Goal: Task Accomplishment & Management: Use online tool/utility

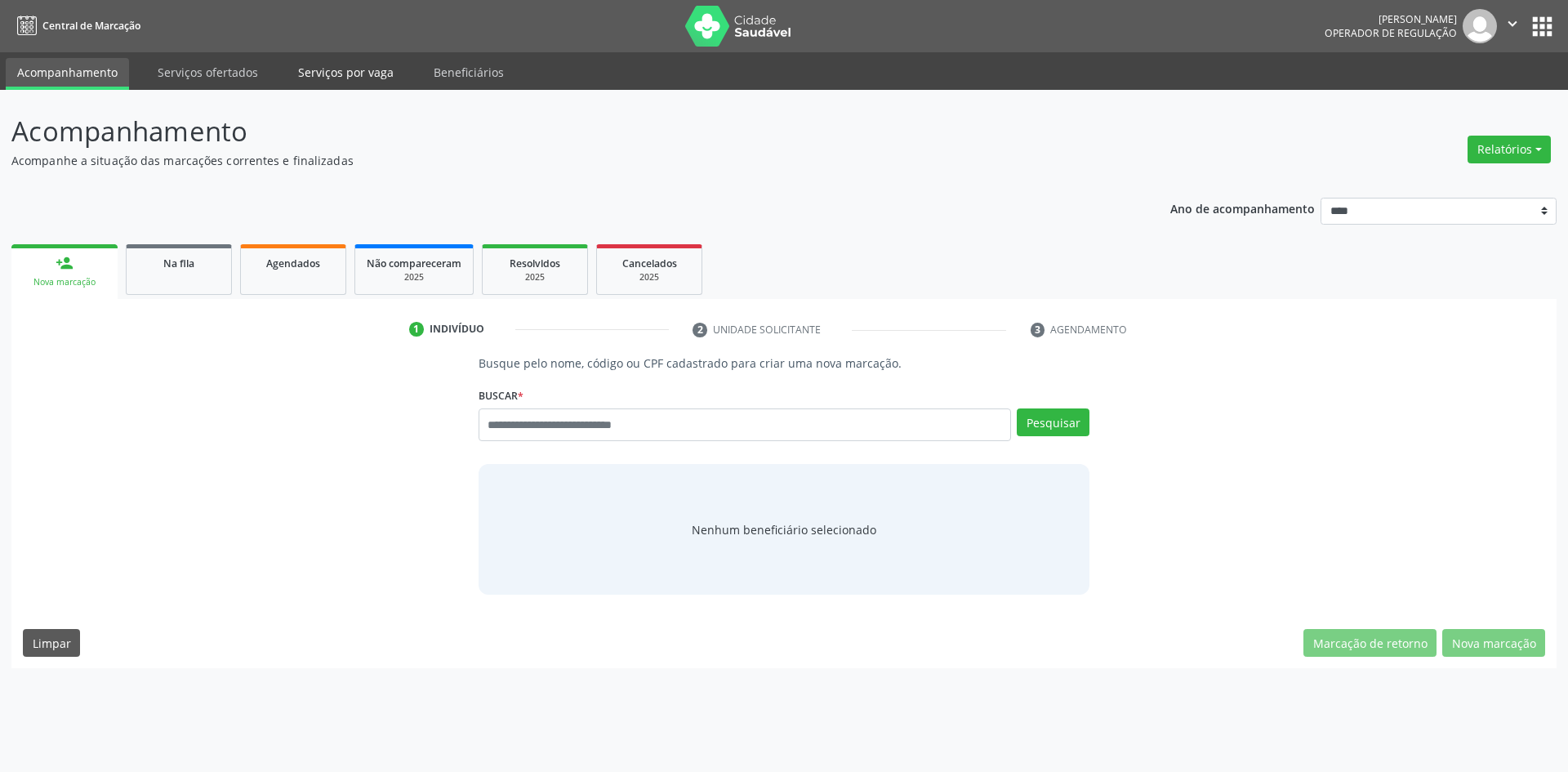
click at [327, 79] on link "Serviços por vaga" at bounding box center [346, 72] width 118 height 29
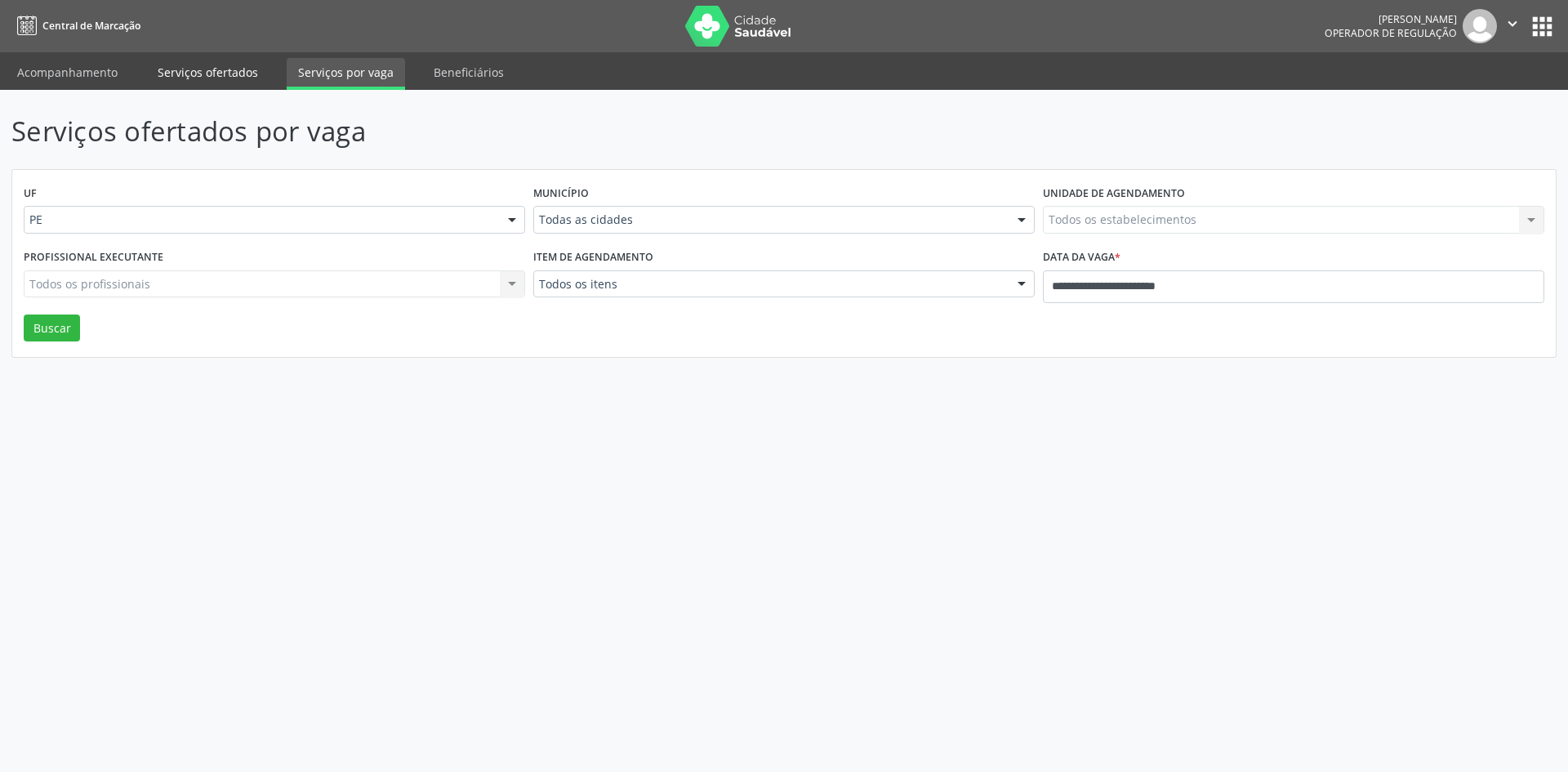
click at [256, 75] on link "Serviços ofertados" at bounding box center [208, 72] width 124 height 29
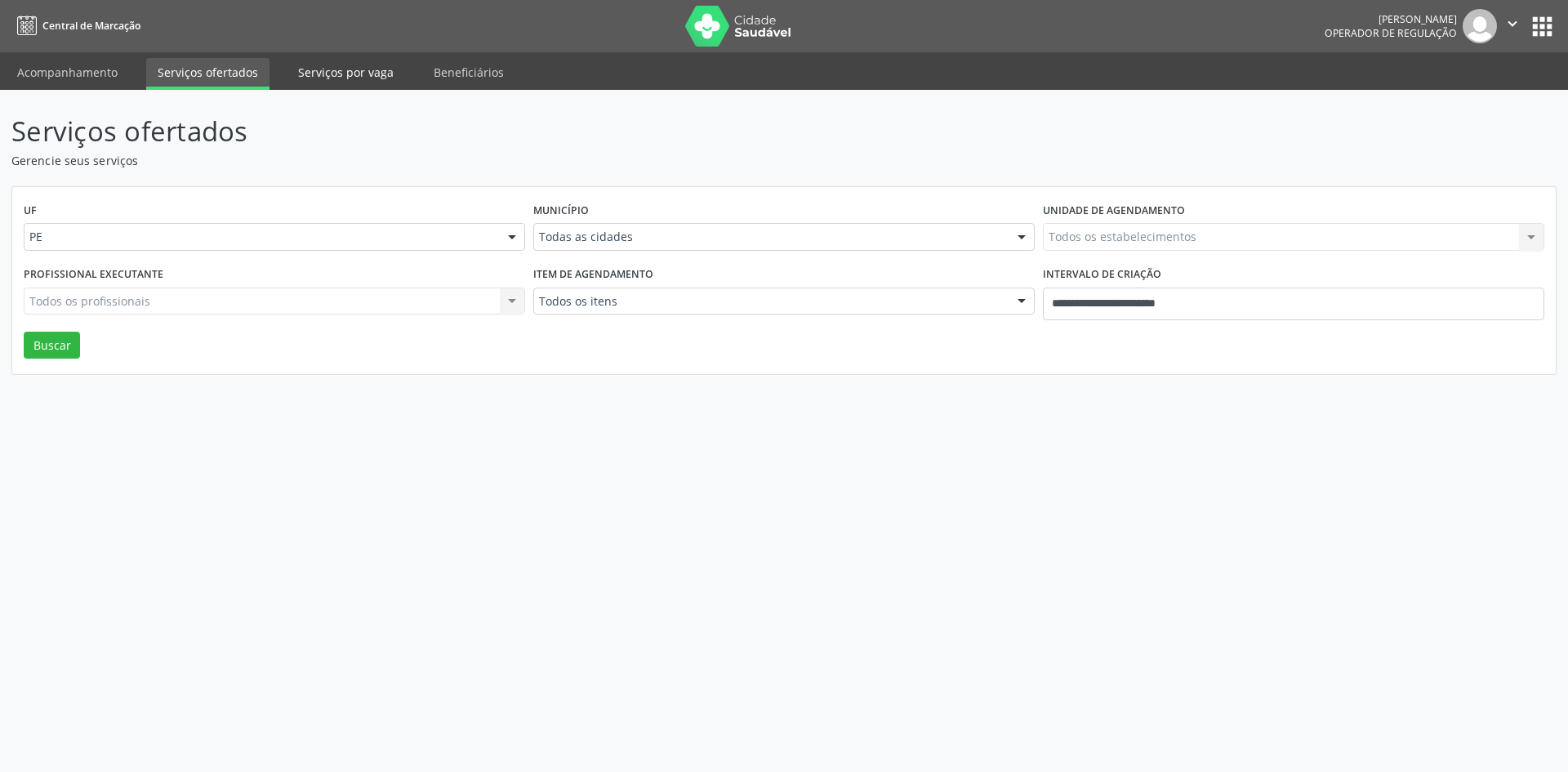
click at [332, 65] on link "Serviços por vaga" at bounding box center [346, 72] width 118 height 29
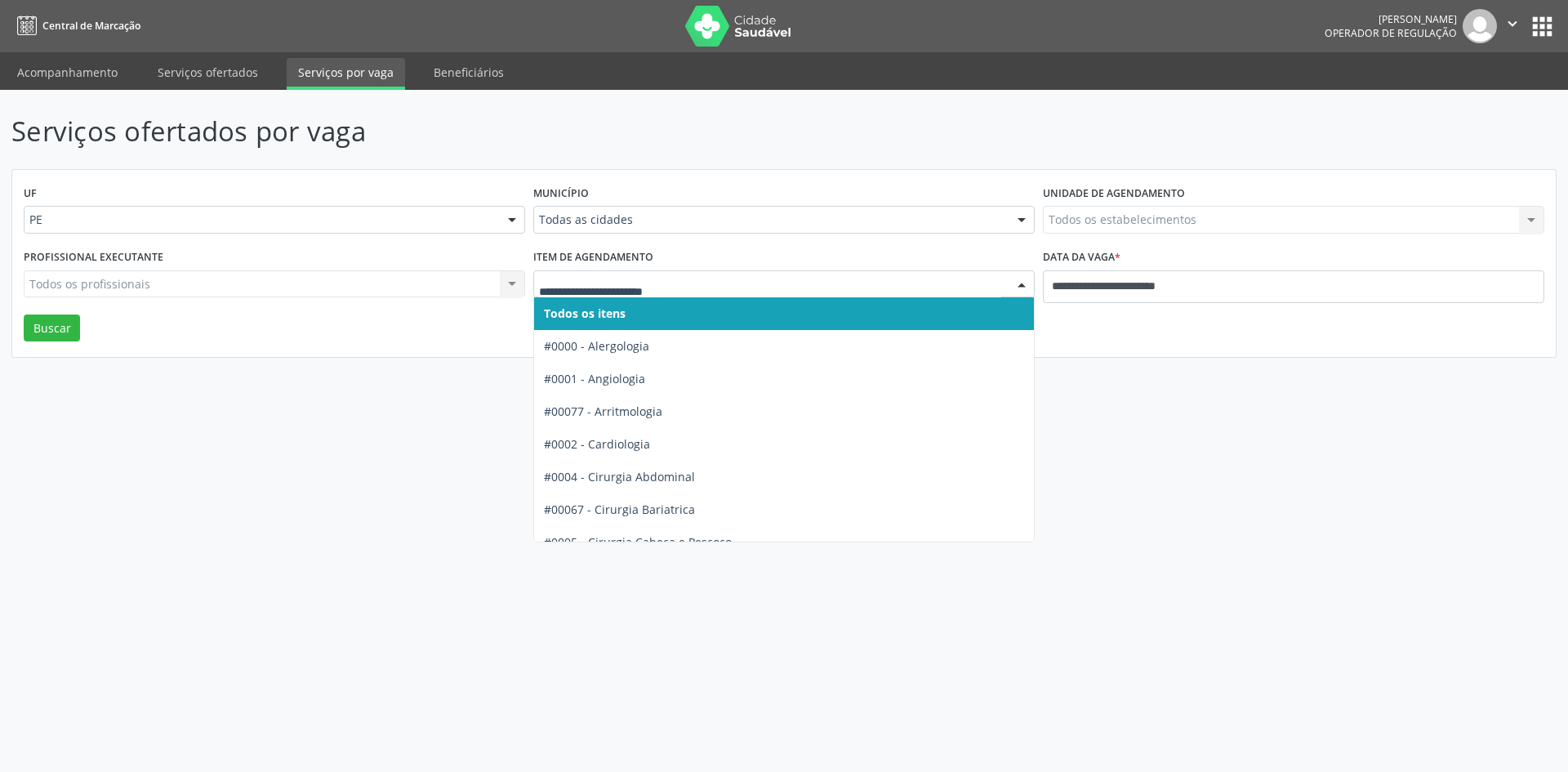
click at [808, 286] on input "text" at bounding box center [770, 291] width 462 height 32
click at [1117, 276] on input "**********" at bounding box center [1293, 286] width 501 height 32
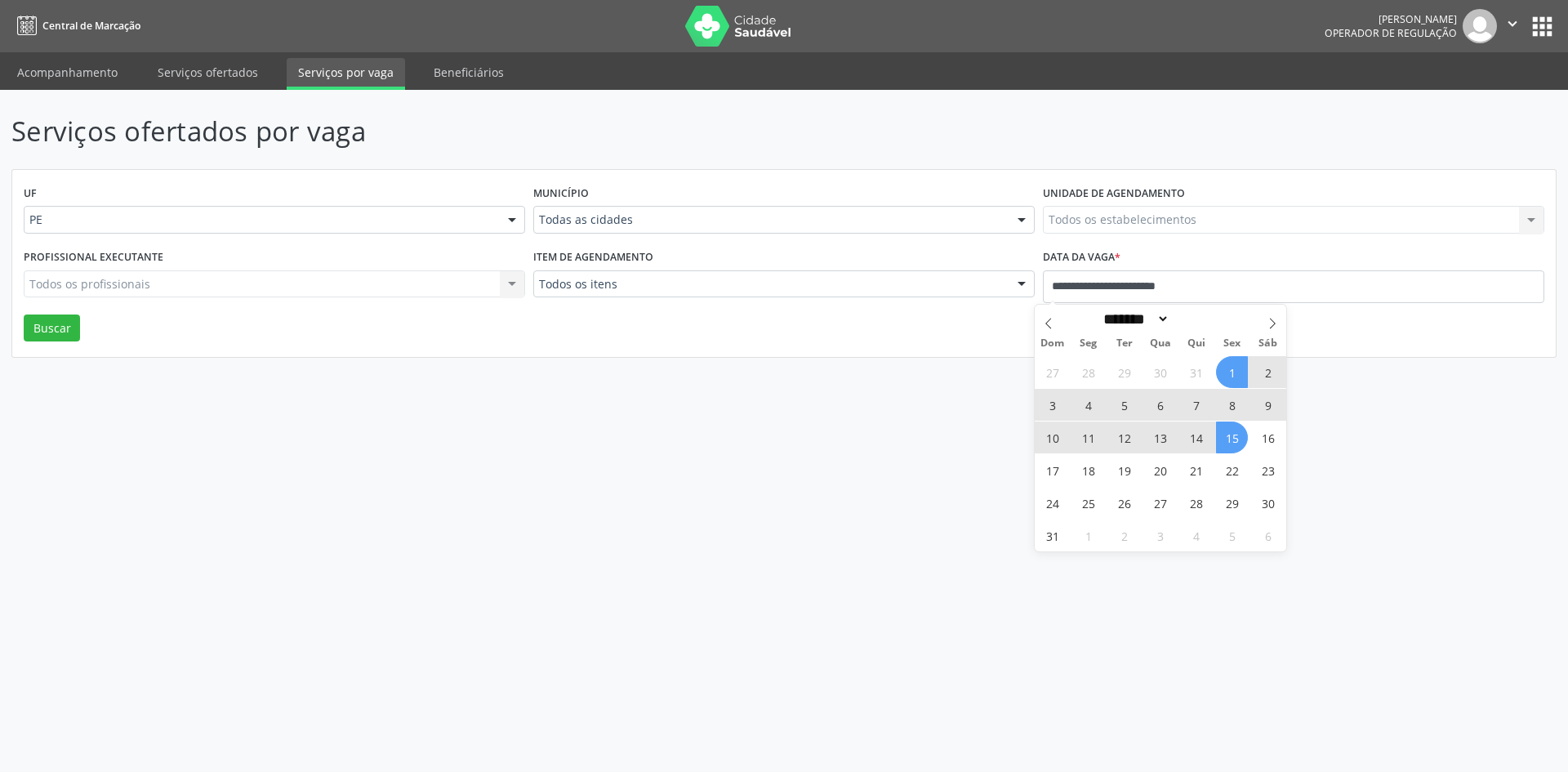
click at [845, 196] on div "Município Todas as cidades Todas as cidades [GEOGRAPHIC_DATA] e [GEOGRAPHIC_DAT…" at bounding box center [784, 213] width 510 height 64
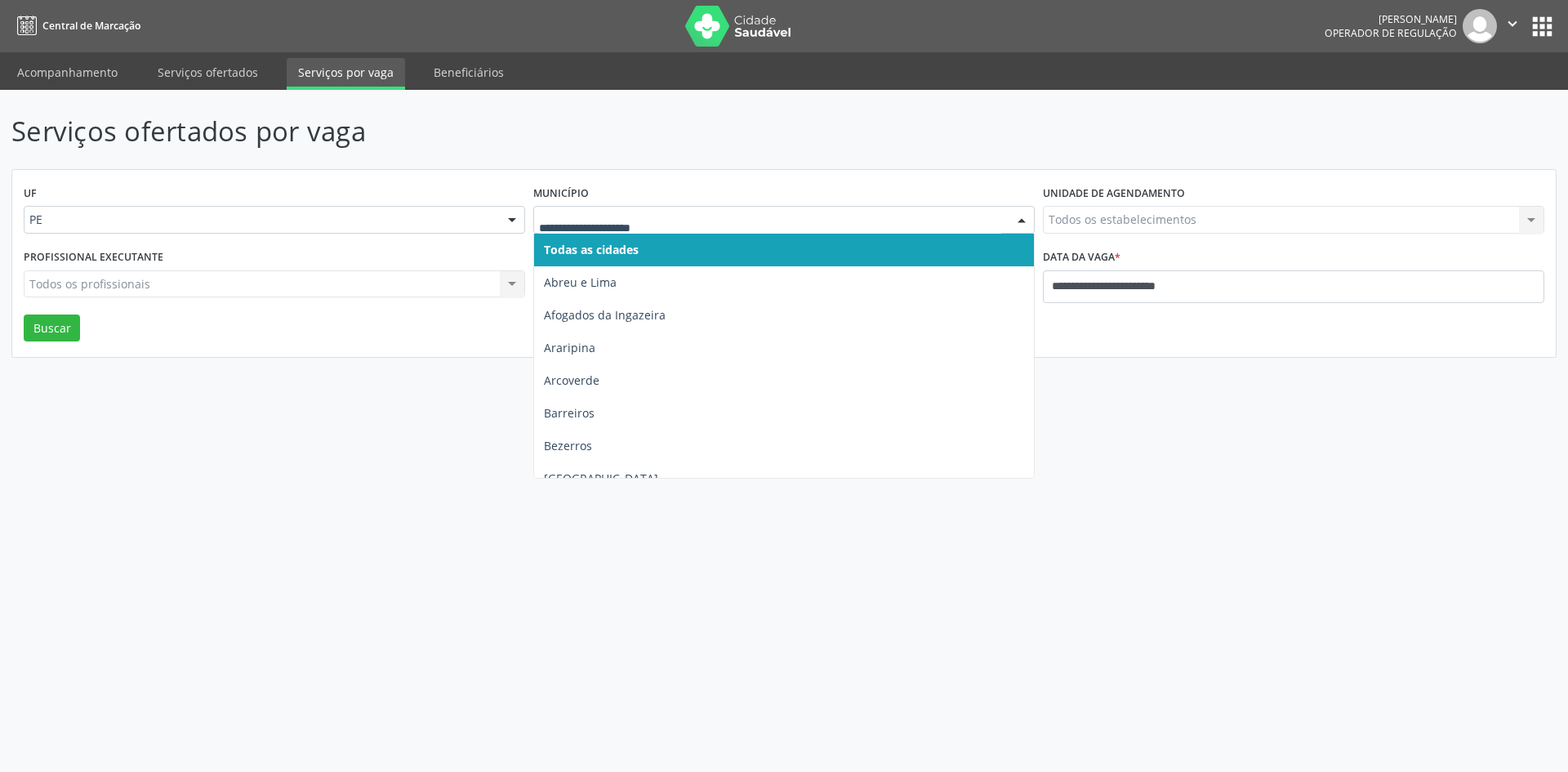
click at [844, 218] on input "text" at bounding box center [770, 227] width 462 height 32
click at [245, 74] on link "Serviços ofertados" at bounding box center [208, 72] width 124 height 29
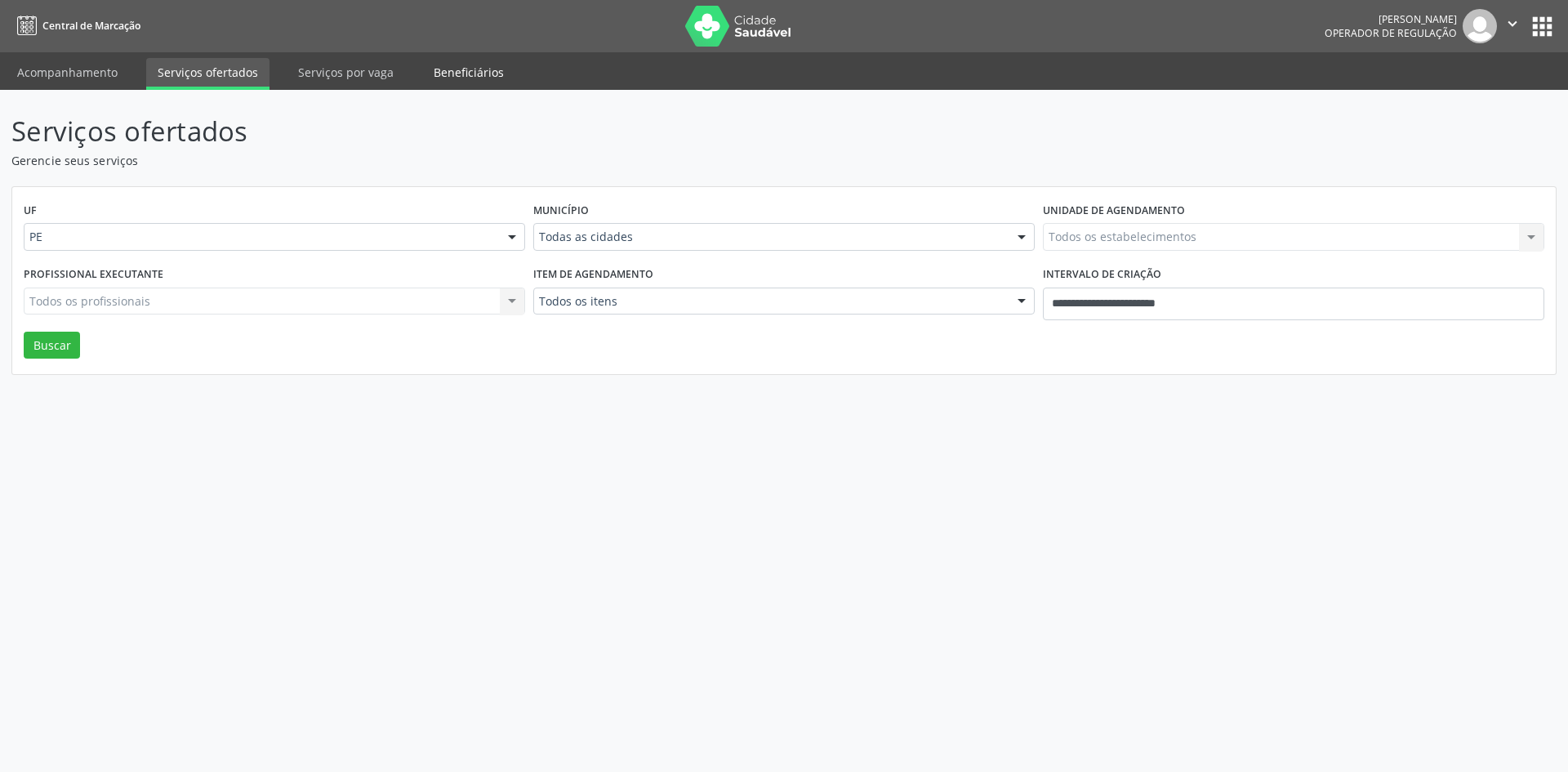
click at [452, 72] on link "Beneficiários" at bounding box center [468, 72] width 93 height 29
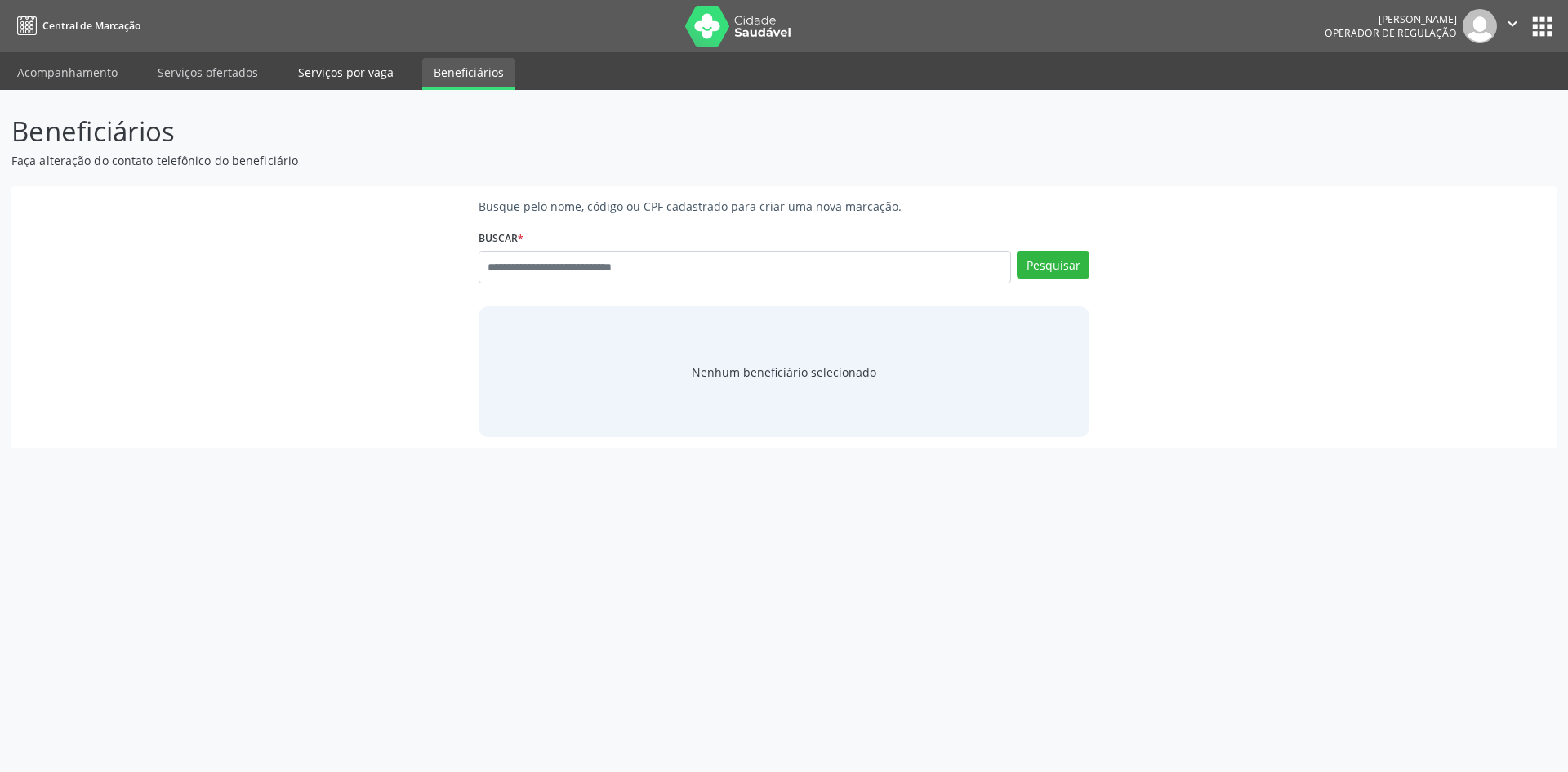
click at [365, 71] on link "Serviços por vaga" at bounding box center [346, 72] width 118 height 29
select select "*"
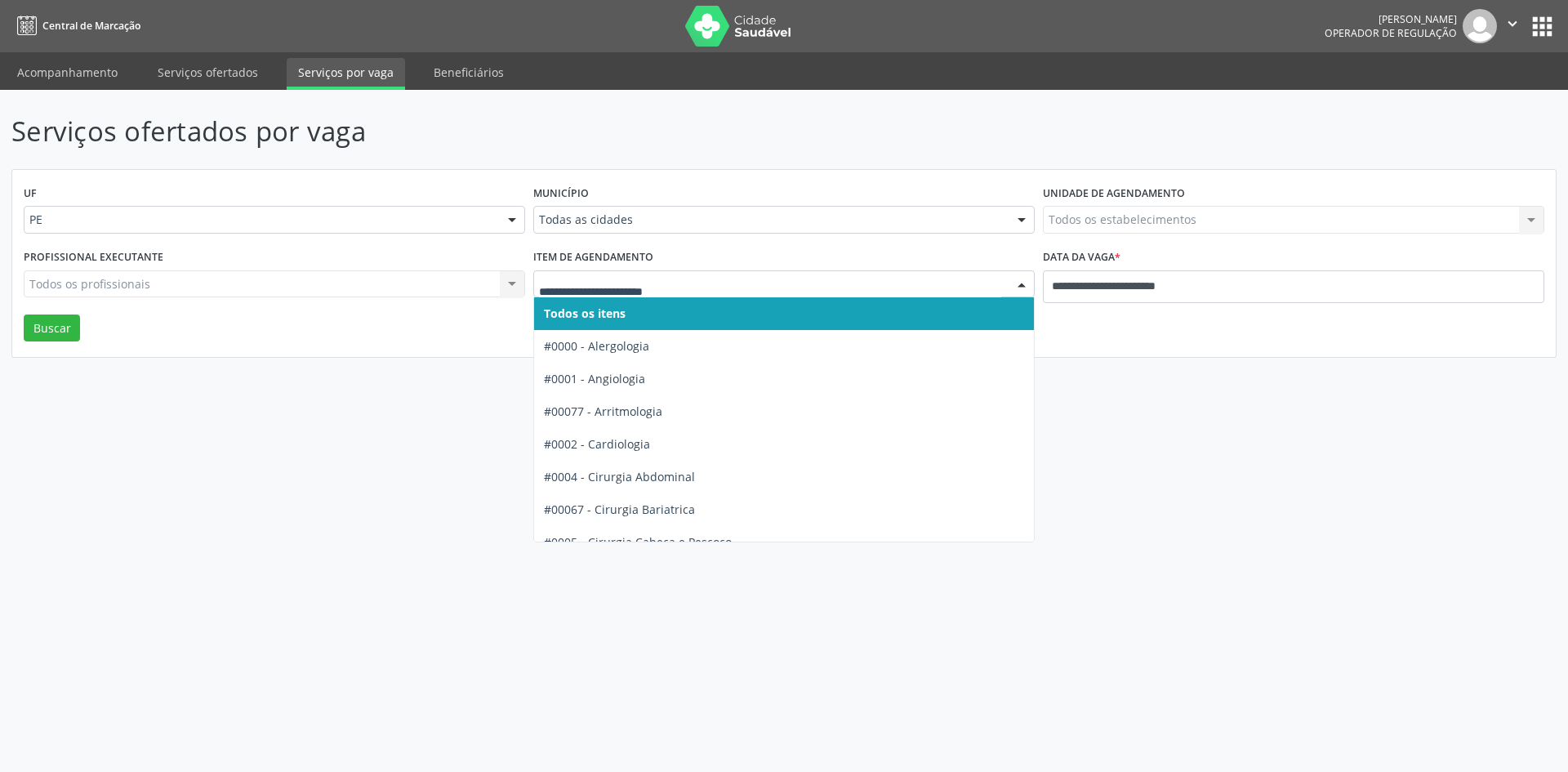
click at [722, 288] on input "text" at bounding box center [770, 291] width 462 height 32
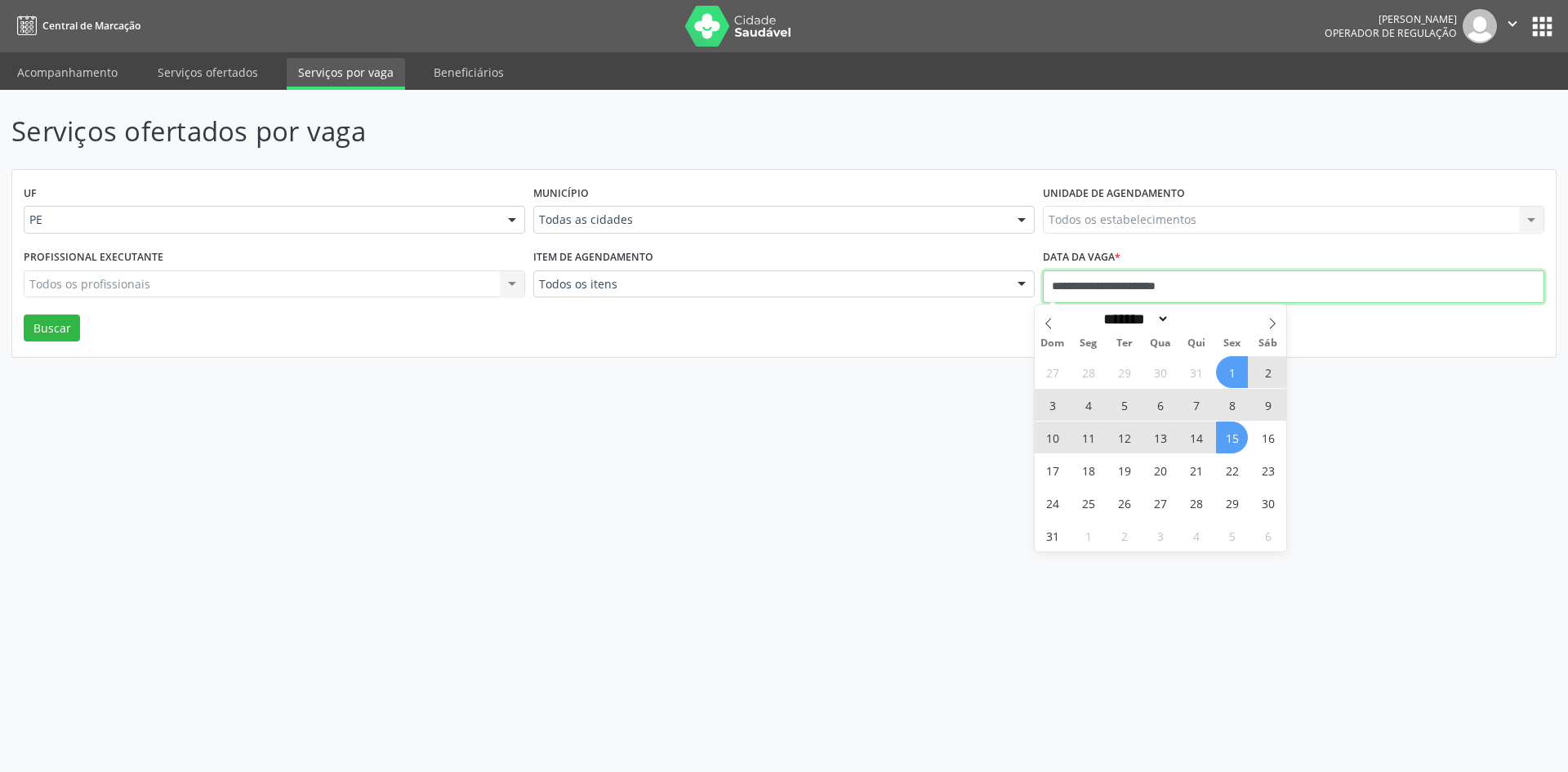
click at [1116, 286] on input "**********" at bounding box center [1293, 286] width 501 height 32
click at [242, 75] on link "Serviços ofertados" at bounding box center [208, 72] width 124 height 29
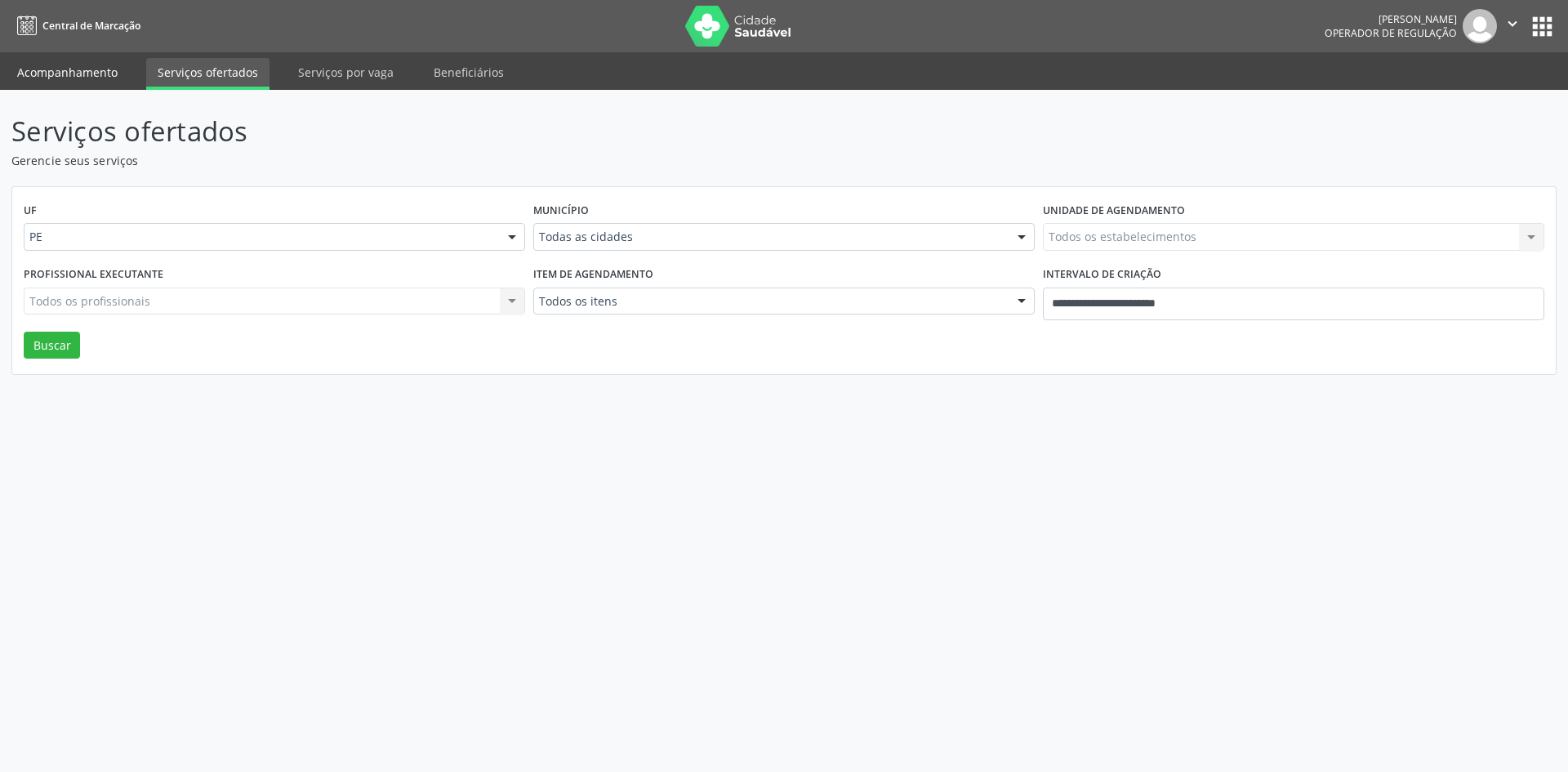
click at [108, 65] on link "Acompanhamento" at bounding box center [67, 72] width 124 height 29
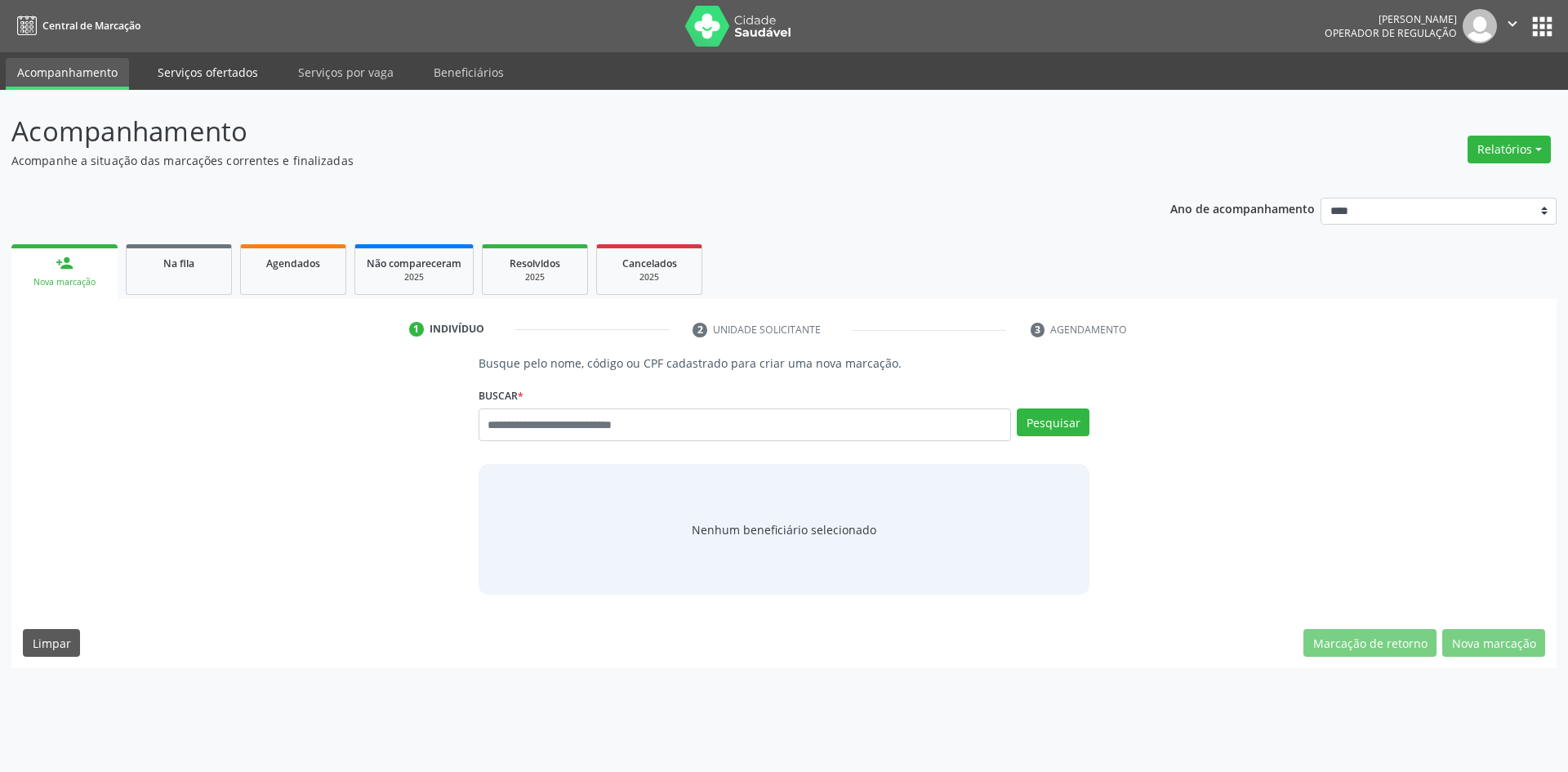
click at [196, 72] on link "Serviços ofertados" at bounding box center [208, 72] width 124 height 29
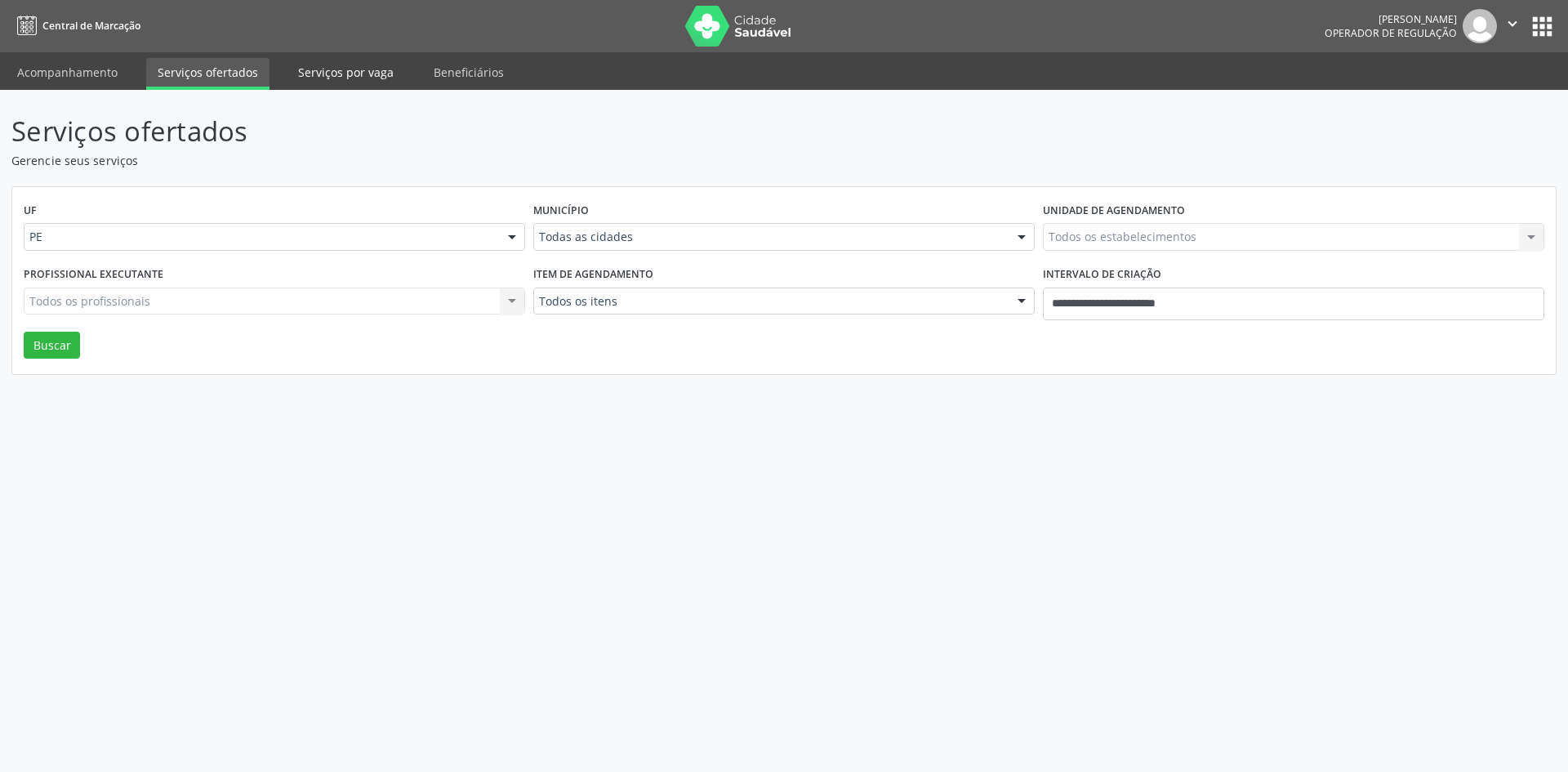
click at [327, 79] on link "Serviços por vaga" at bounding box center [346, 72] width 118 height 29
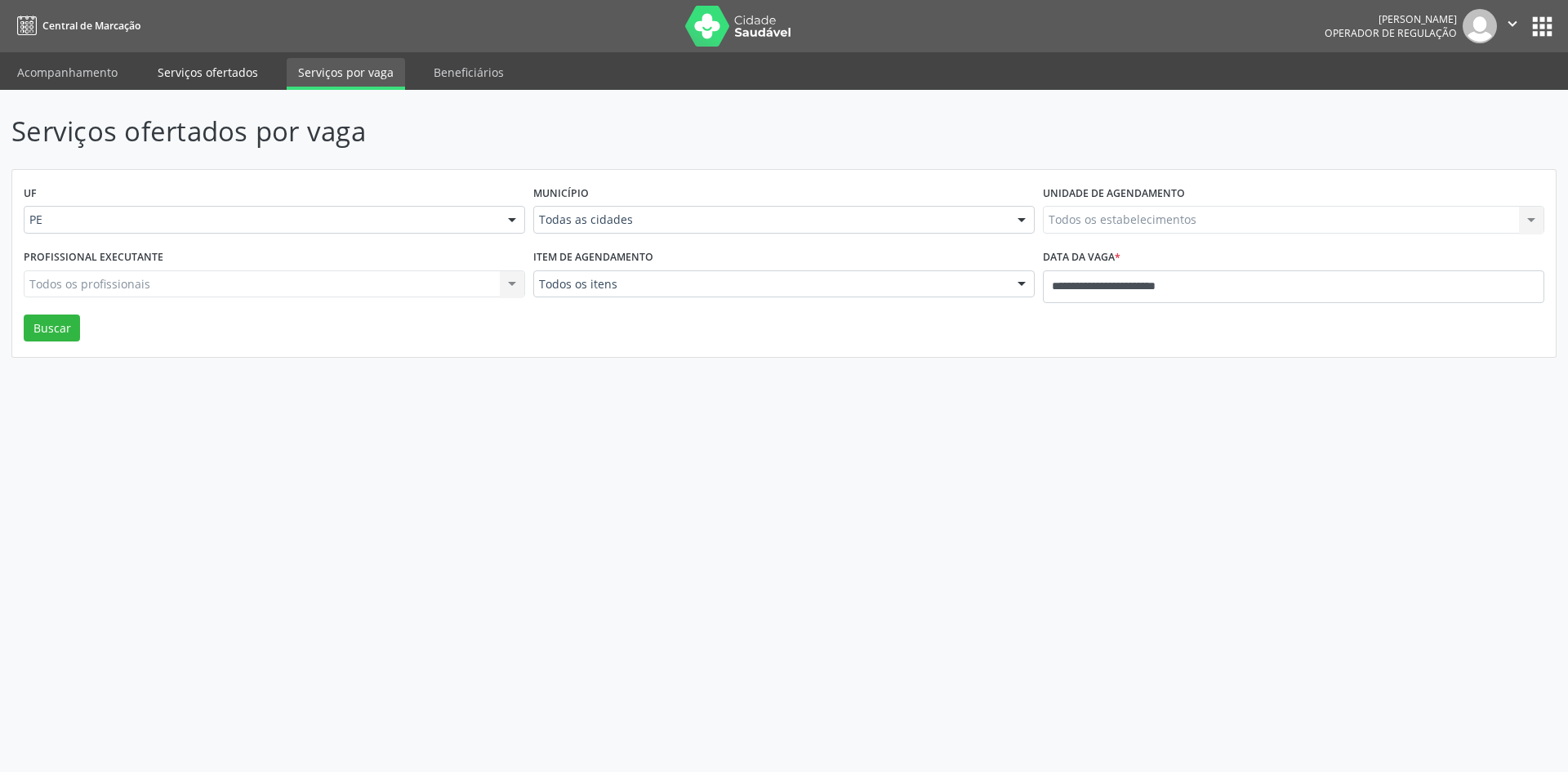
click at [256, 65] on link "Serviços ofertados" at bounding box center [208, 72] width 124 height 29
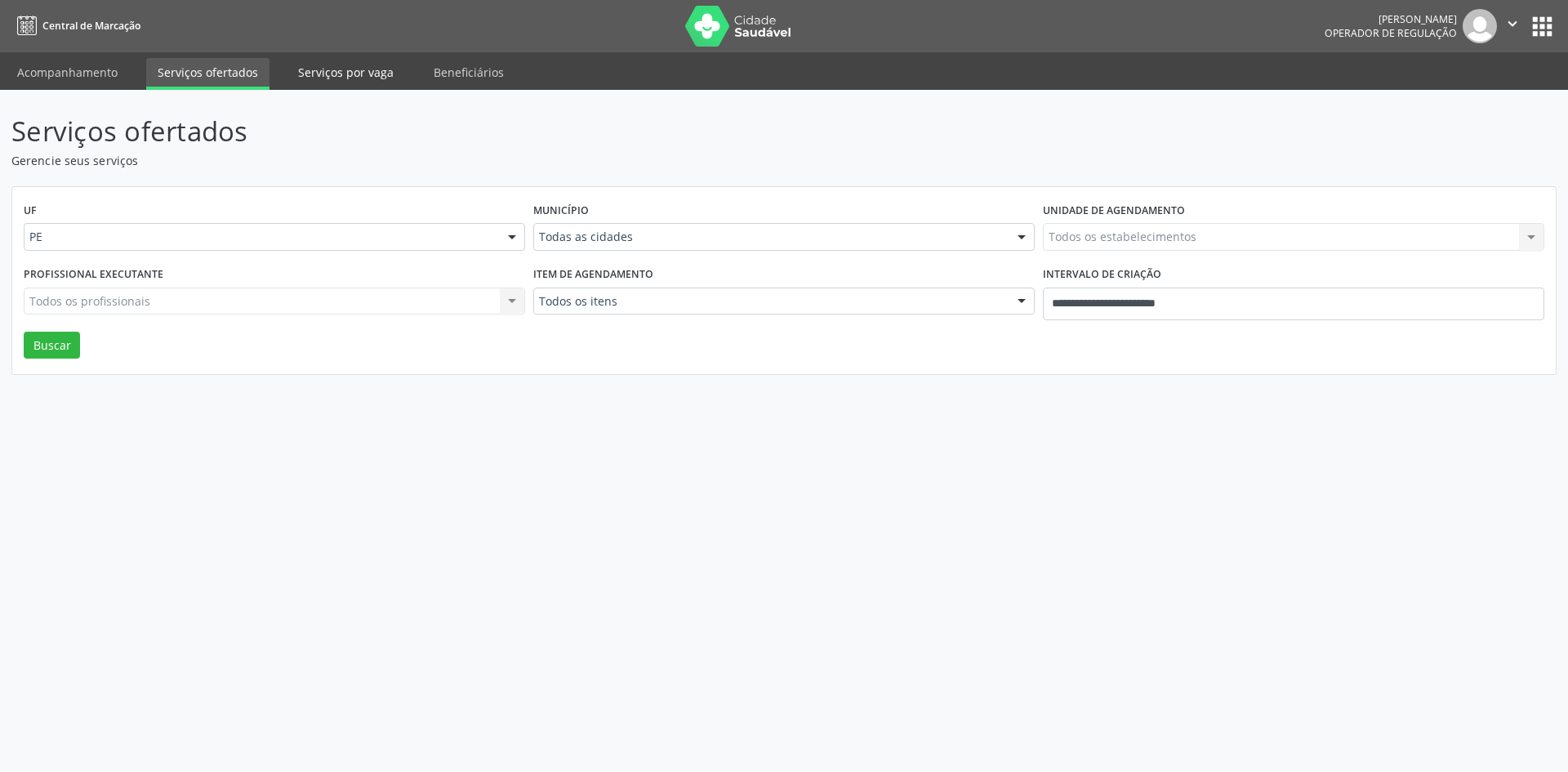
click at [348, 75] on link "Serviços por vaga" at bounding box center [346, 72] width 118 height 29
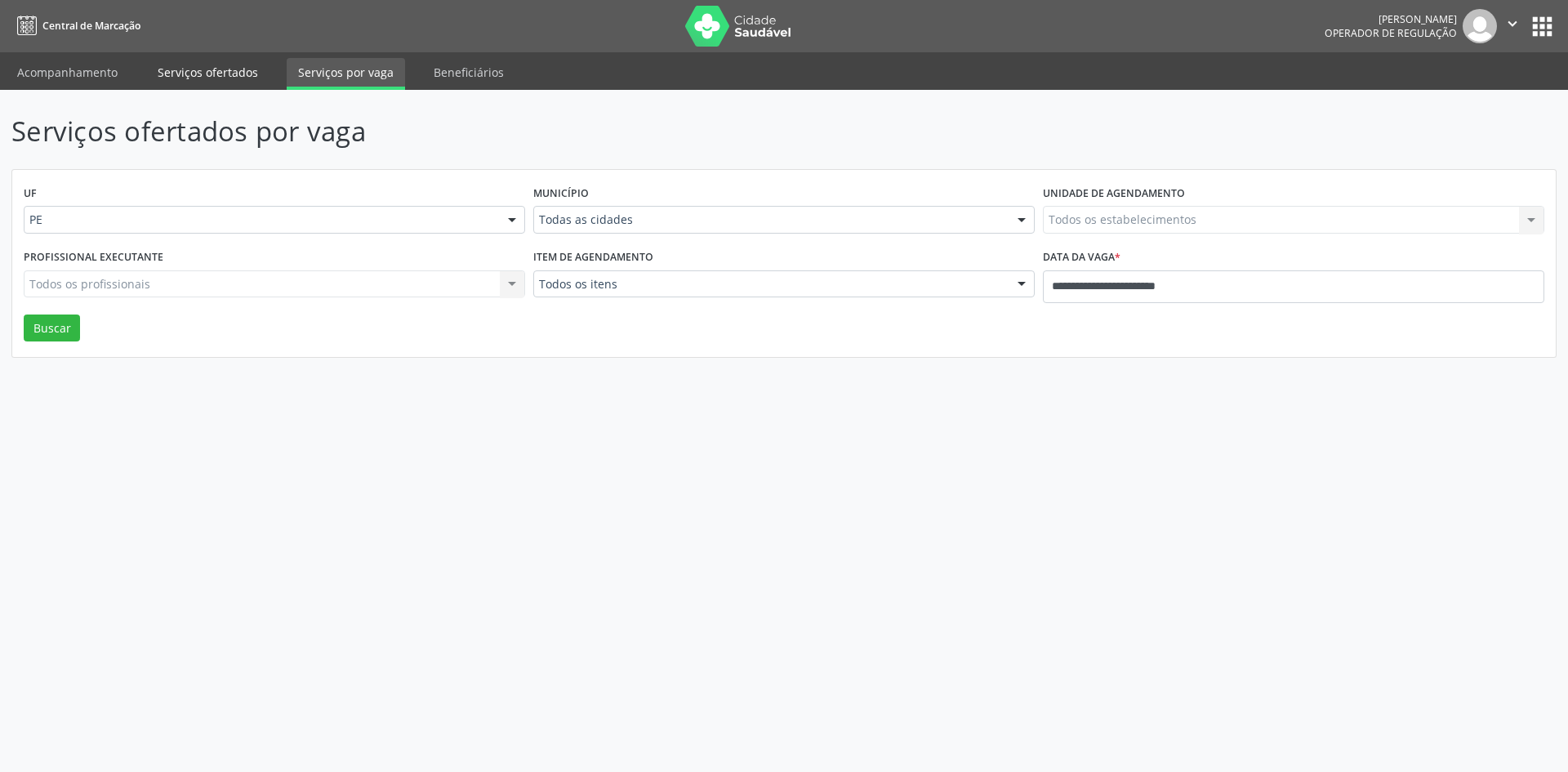
click at [193, 73] on link "Serviços ofertados" at bounding box center [208, 72] width 124 height 29
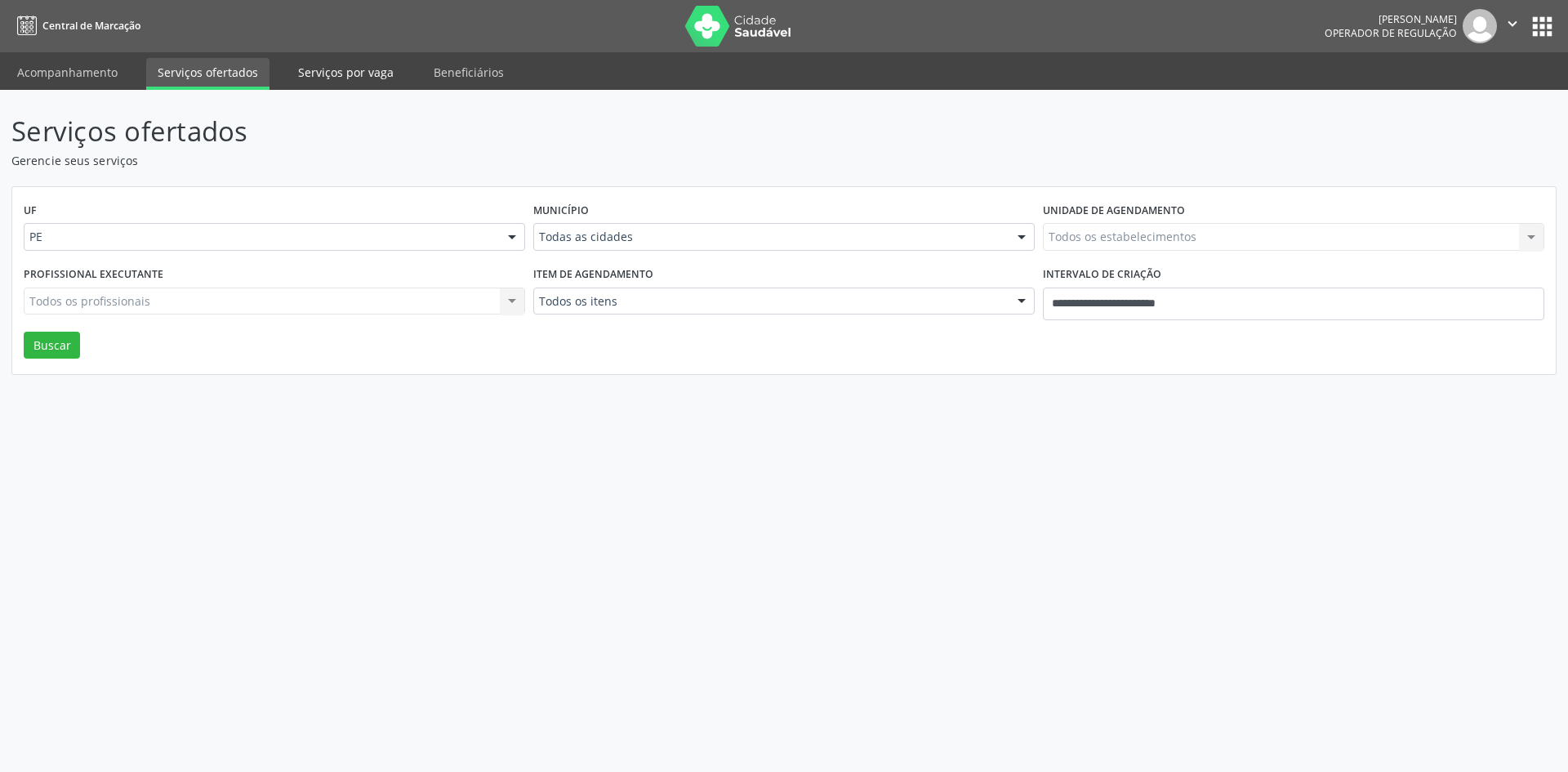
click at [324, 75] on link "Serviços por vaga" at bounding box center [346, 72] width 118 height 29
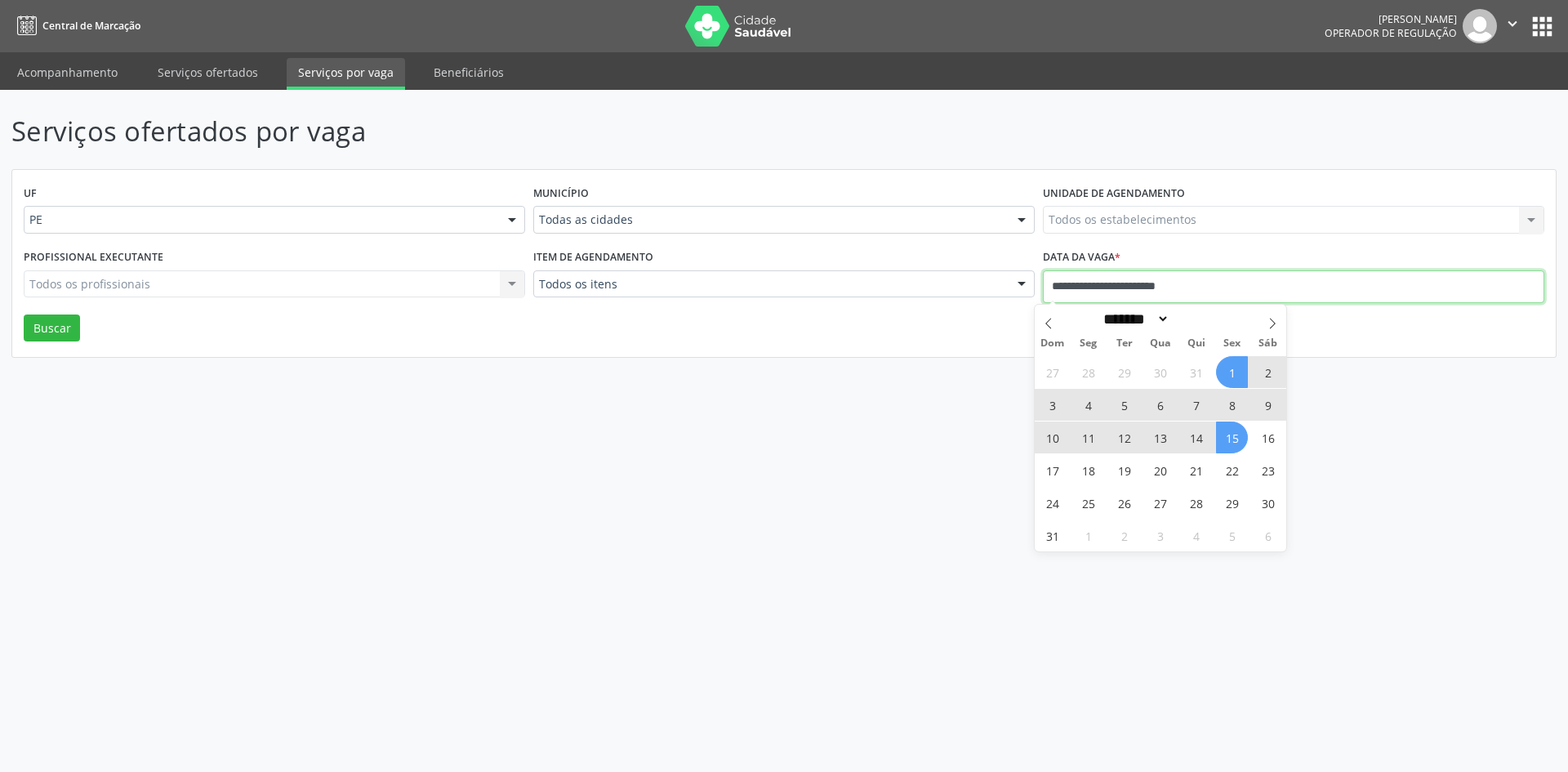
click at [1070, 283] on input "**********" at bounding box center [1293, 286] width 501 height 32
click at [1070, 284] on input "**********" at bounding box center [1293, 286] width 501 height 32
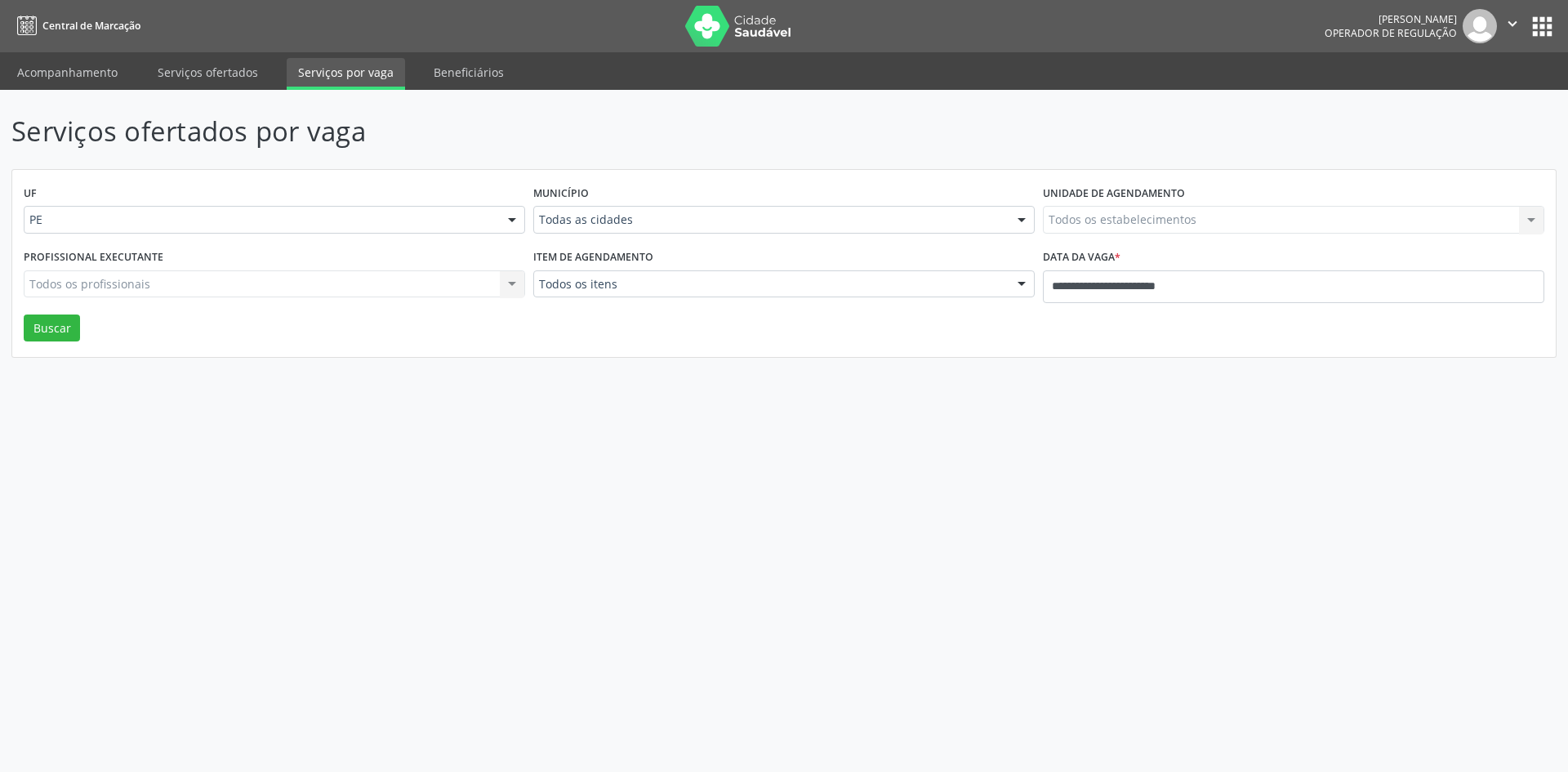
click at [1370, 325] on div "UF PE PE Nenhum resultado encontrado para: " " Não há nenhuma opção para ser ex…" at bounding box center [784, 264] width 1543 height 188
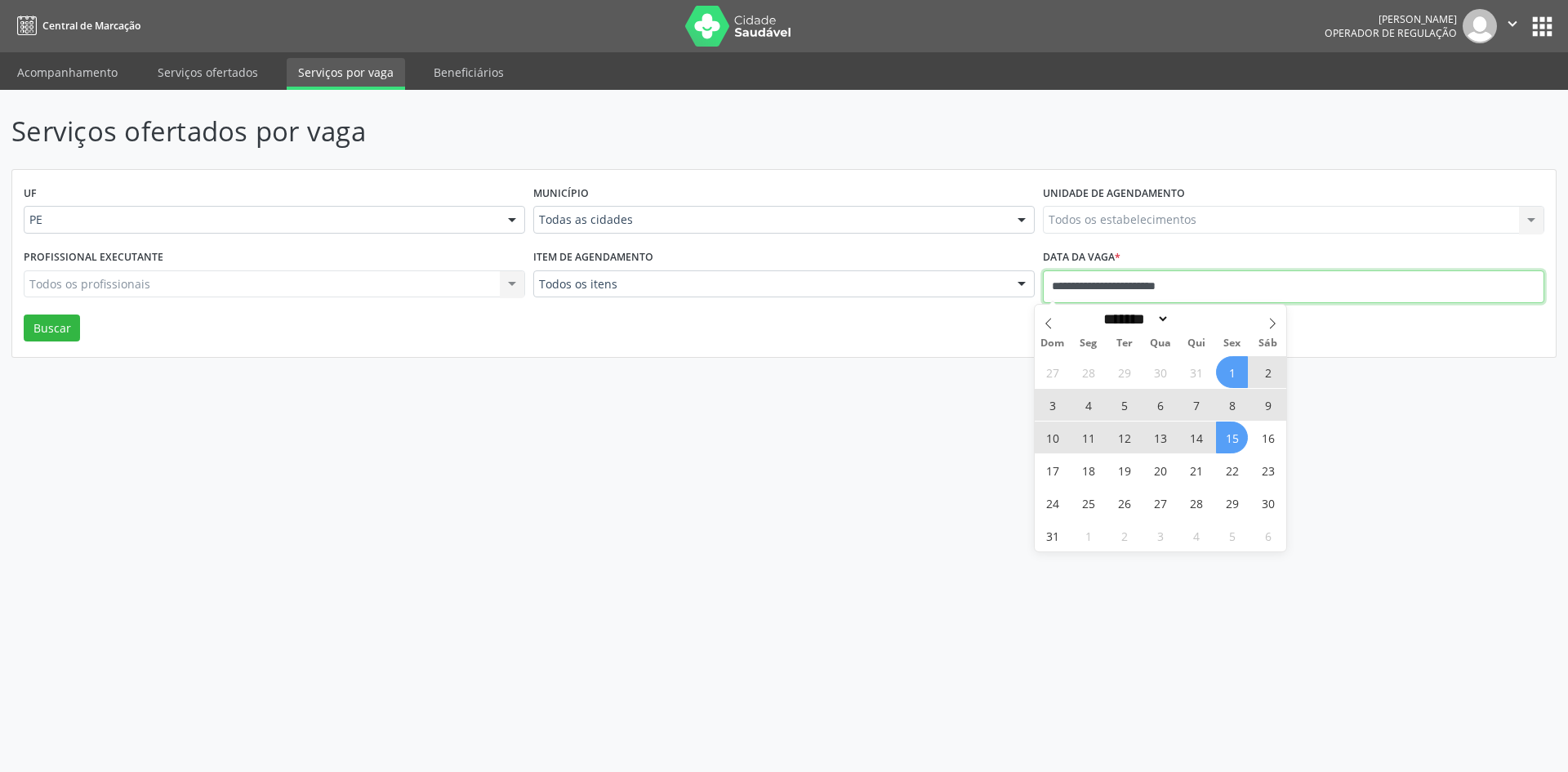
click at [1082, 290] on input "**********" at bounding box center [1293, 286] width 501 height 32
click at [1225, 434] on span "15" at bounding box center [1232, 437] width 32 height 32
type input "**********"
click at [1270, 323] on icon at bounding box center [1272, 324] width 11 height 11
select select "*"
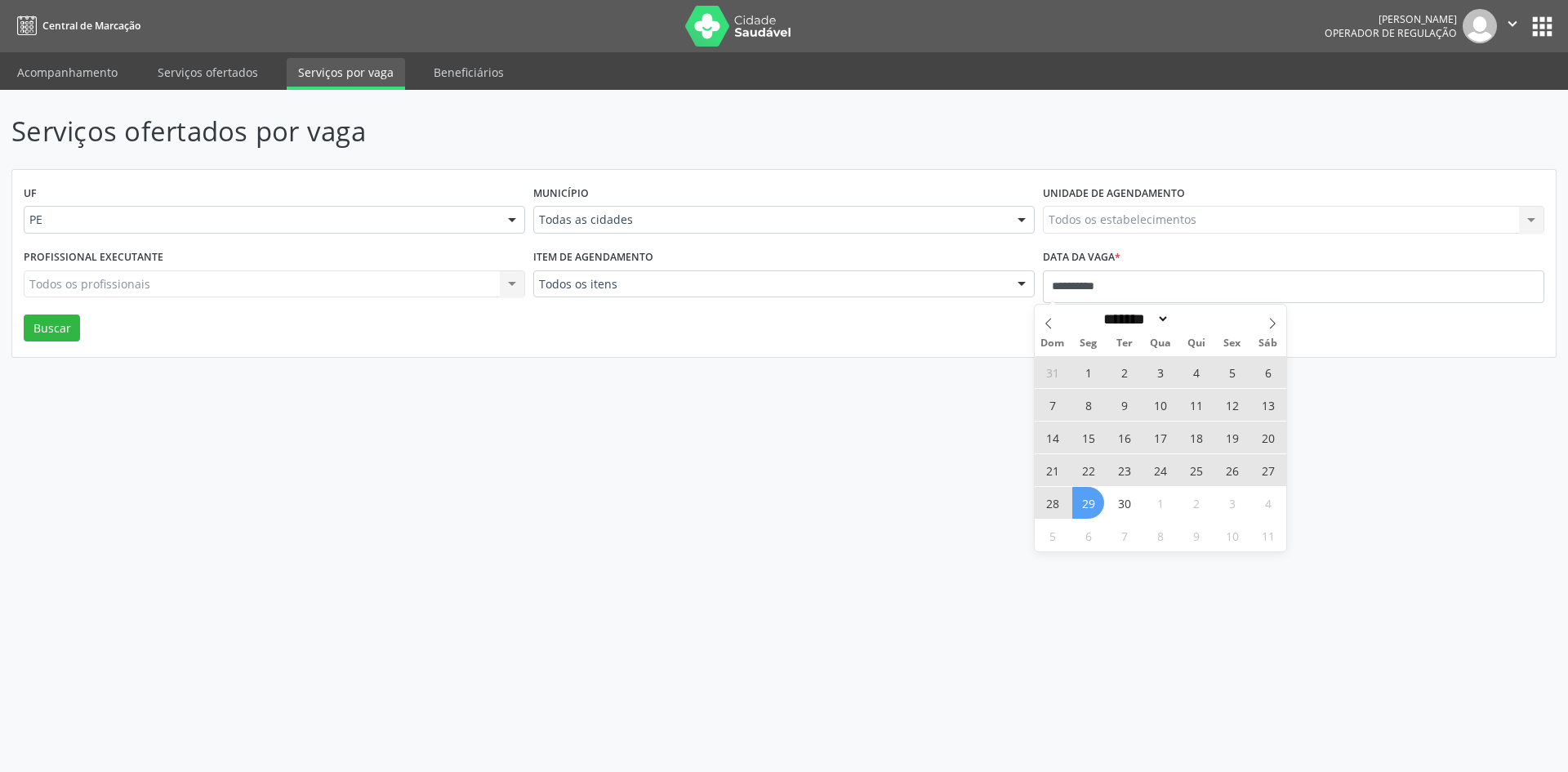
click at [1087, 503] on span "29" at bounding box center [1088, 503] width 32 height 32
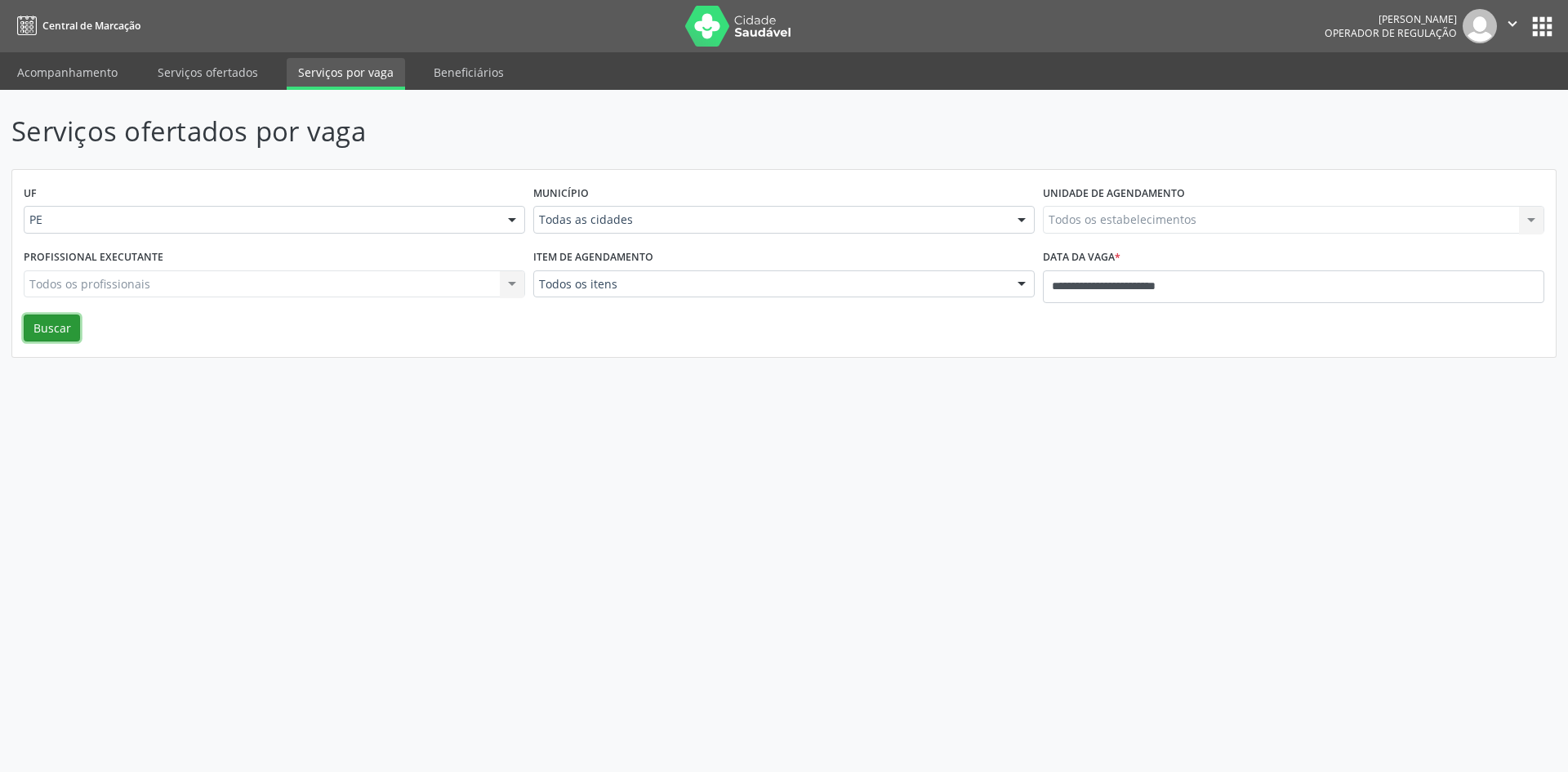
click at [68, 321] on button "Buscar" at bounding box center [52, 328] width 56 height 28
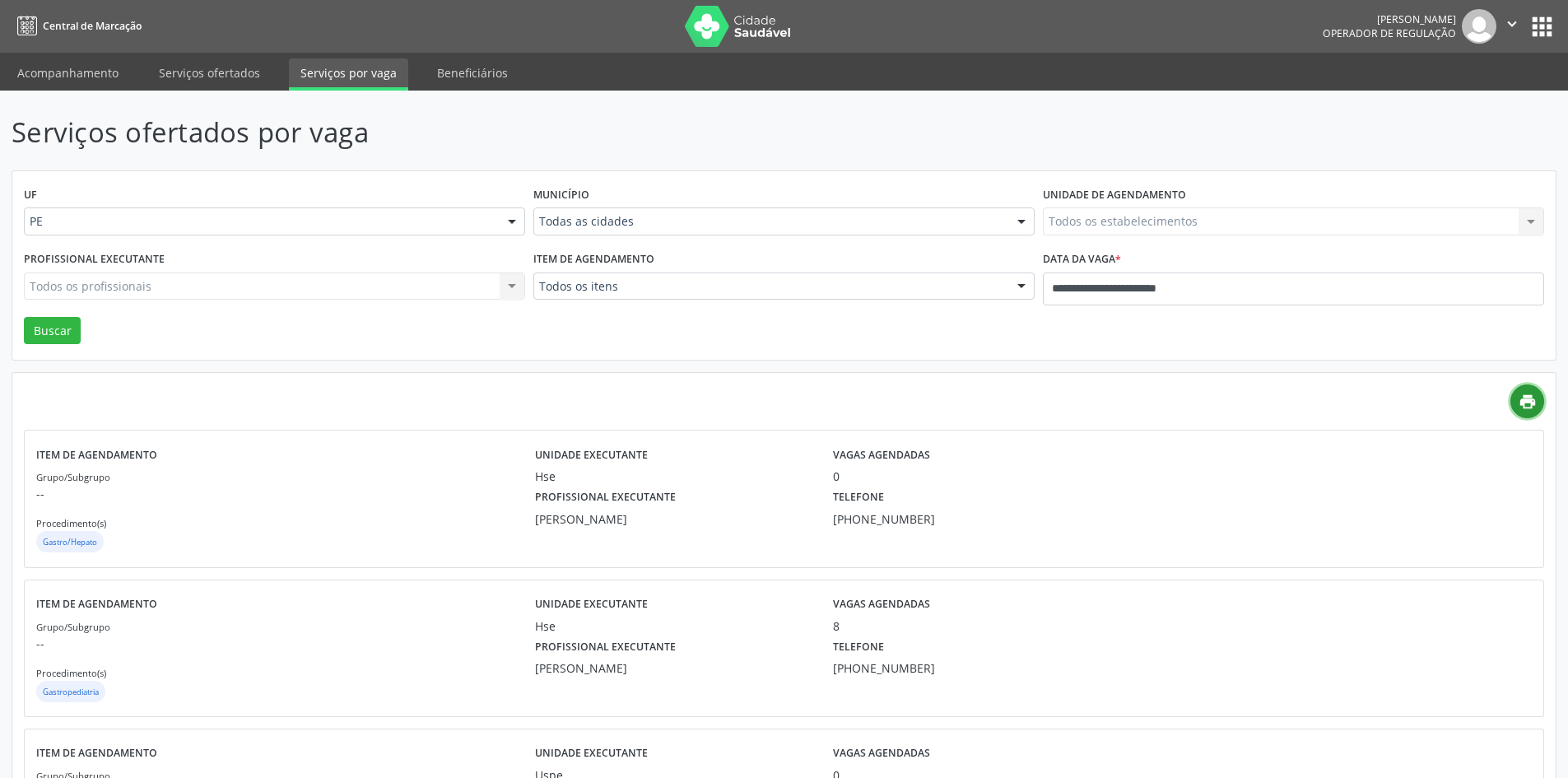
click at [1525, 393] on icon "print" at bounding box center [1527, 402] width 18 height 18
